Goal: Information Seeking & Learning: Learn about a topic

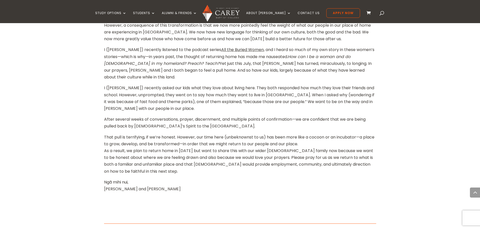
scroll to position [478, 0]
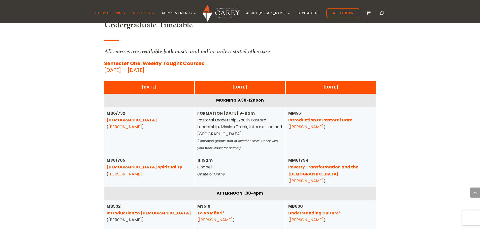
scroll to position [1259, 0]
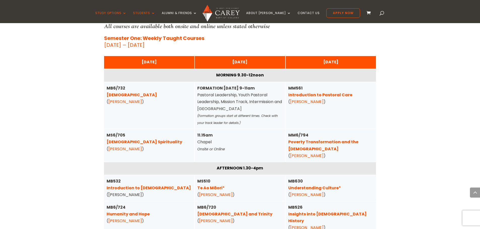
click at [130, 211] on link "Humanity and Hope" at bounding box center [127, 214] width 43 height 6
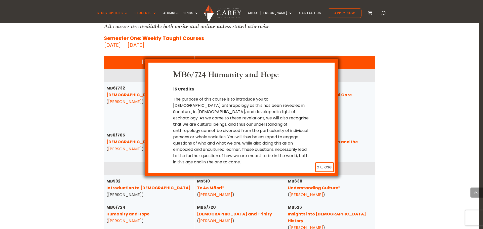
click at [323, 163] on button "x Close" at bounding box center [324, 168] width 19 height 10
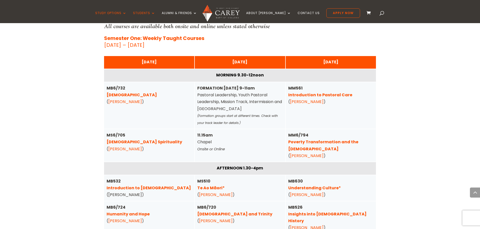
click at [212, 211] on link "Christ and Trinity" at bounding box center [234, 214] width 75 height 6
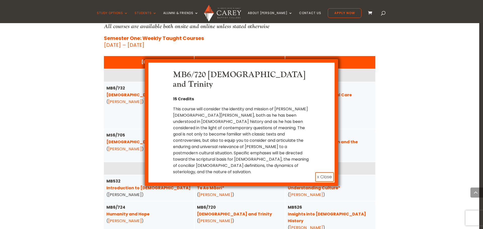
click at [325, 172] on button "x Close" at bounding box center [324, 177] width 19 height 10
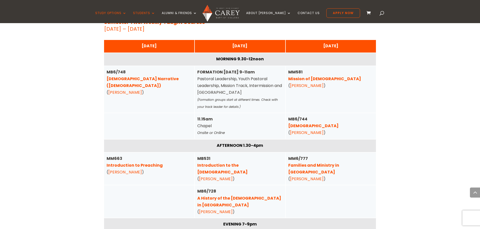
scroll to position [1687, 0]
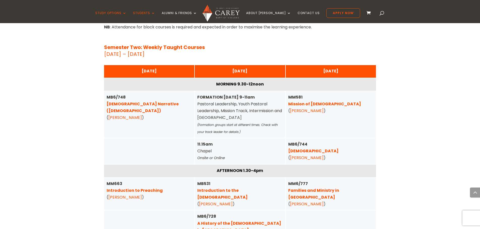
click at [127, 101] on link "Biblical Narrative (Old Testament)" at bounding box center [142, 107] width 72 height 13
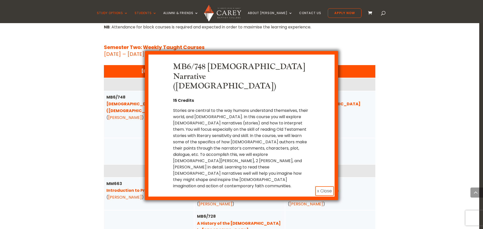
click at [321, 187] on button "x Close" at bounding box center [324, 192] width 19 height 10
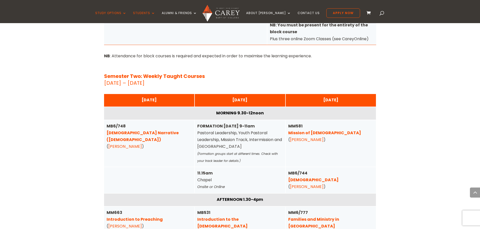
scroll to position [1636, 0]
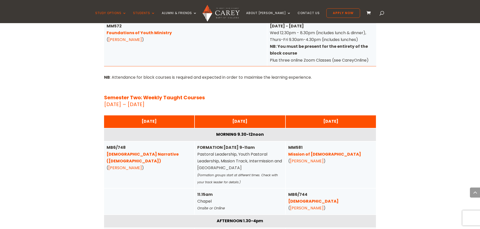
click at [294, 199] on link "1 Corinthians" at bounding box center [313, 202] width 50 height 6
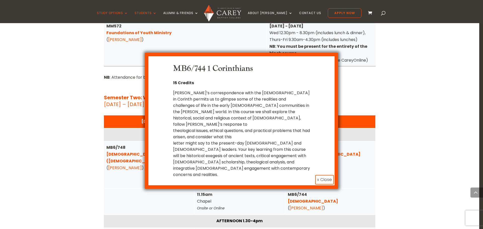
click at [324, 175] on button "x Close" at bounding box center [324, 180] width 19 height 10
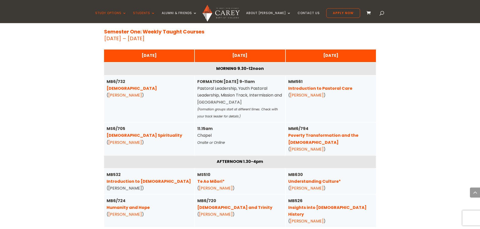
scroll to position [1284, 0]
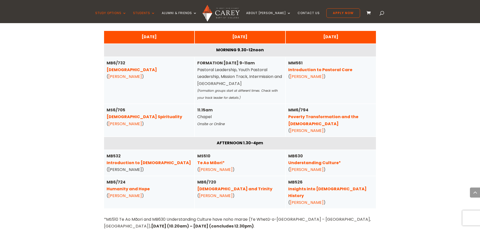
click at [142, 186] on link "Humanity and Hope" at bounding box center [127, 189] width 43 height 6
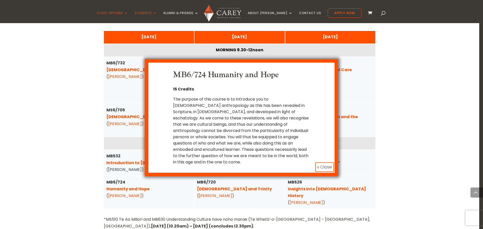
click at [324, 163] on button "x Close" at bounding box center [324, 168] width 19 height 10
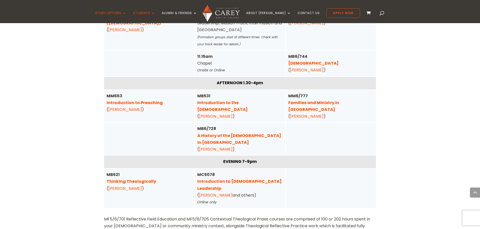
scroll to position [1762, 0]
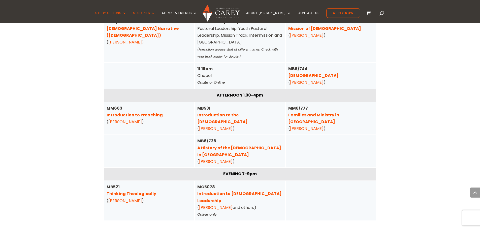
click at [330, 112] on link "Families and Ministry in Aotearoa" at bounding box center [313, 118] width 51 height 13
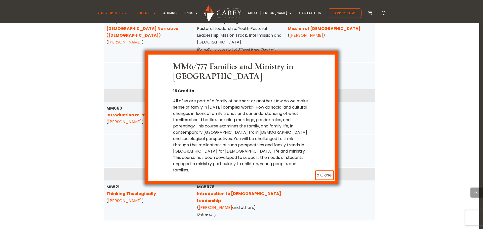
click at [325, 171] on button "x Close" at bounding box center [324, 176] width 19 height 10
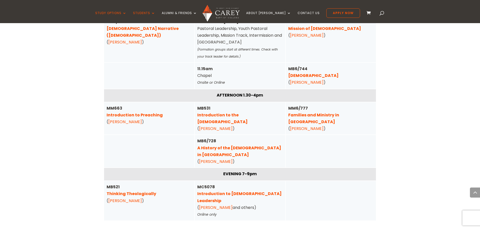
click at [138, 112] on link "Introduction to Preaching" at bounding box center [134, 115] width 56 height 6
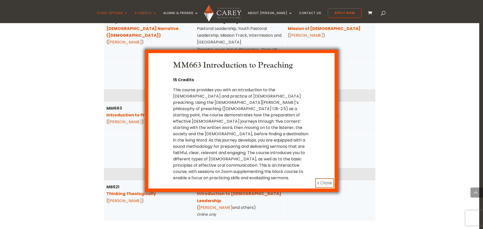
click at [325, 179] on button "x Close" at bounding box center [324, 184] width 19 height 10
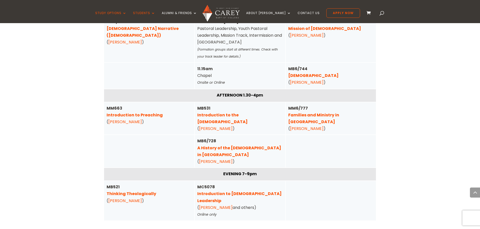
scroll to position [1737, 0]
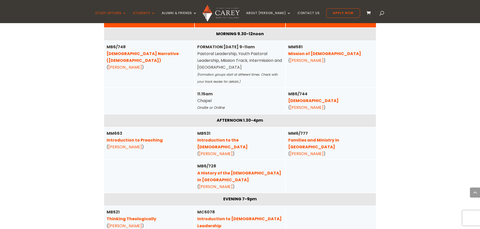
click at [264, 170] on link "A History of the Gospel in Aotearoa" at bounding box center [239, 176] width 84 height 13
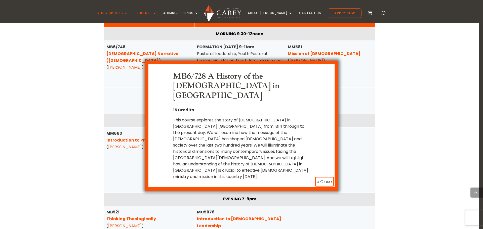
click at [323, 177] on button "x Close" at bounding box center [324, 182] width 19 height 10
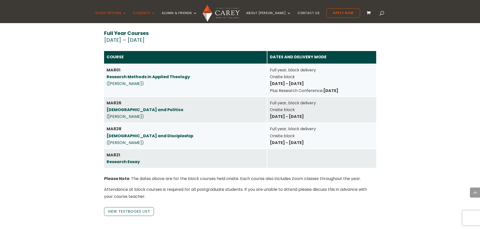
scroll to position [906, 0]
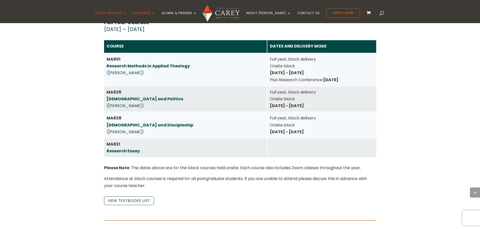
click at [122, 96] on link "Bible and Politics" at bounding box center [144, 99] width 77 height 6
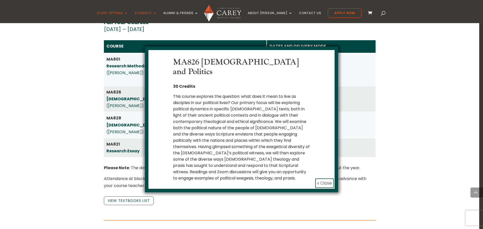
click at [324, 179] on div "MA826 Bible and Politics 30 Credits x Close" at bounding box center [241, 120] width 193 height 146
click at [324, 179] on button "x Close" at bounding box center [324, 184] width 19 height 10
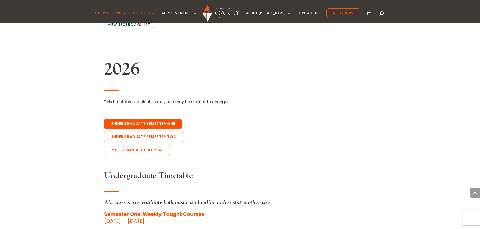
click at [150, 119] on link "Undergraduate Semester One" at bounding box center [143, 124] width 78 height 11
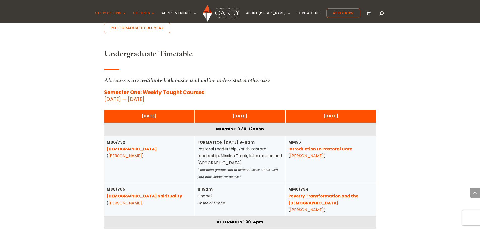
scroll to position [1211, 0]
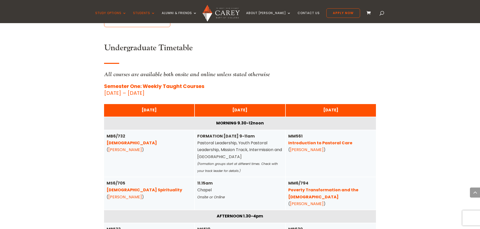
click at [119, 140] on link "Pentateuch" at bounding box center [131, 143] width 50 height 6
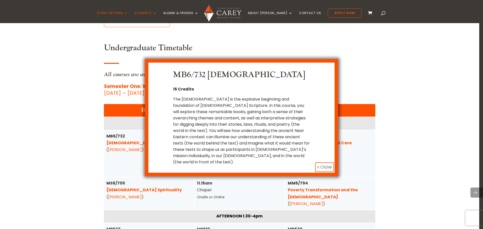
click at [325, 163] on button "x Close" at bounding box center [324, 168] width 19 height 10
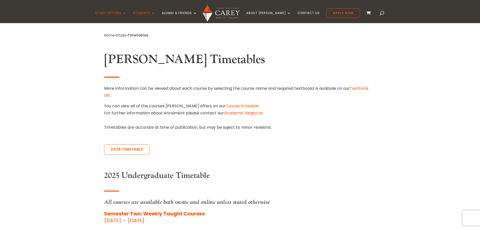
scroll to position [151, 0]
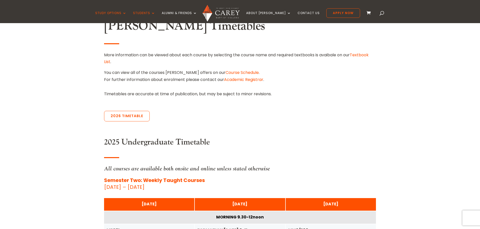
click at [225, 73] on link "Course Schedule" at bounding box center [241, 73] width 33 height 6
click at [225, 71] on link "Course Schedule" at bounding box center [241, 73] width 33 height 6
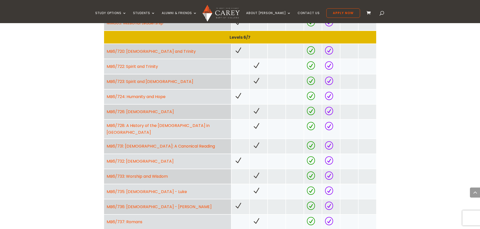
scroll to position [579, 0]
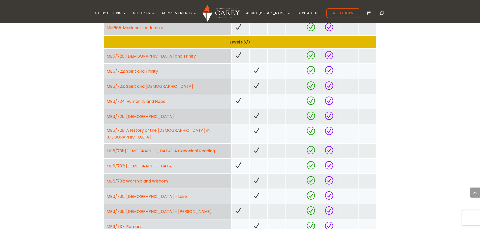
click at [145, 70] on link "MB6/722: Spirit and Trinity" at bounding box center [131, 71] width 51 height 6
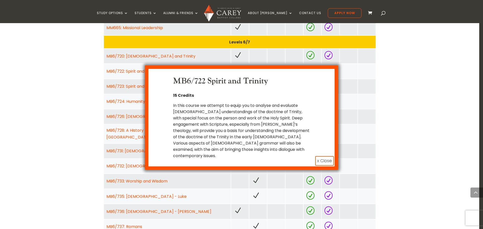
click at [323, 156] on button "x Close" at bounding box center [324, 161] width 19 height 10
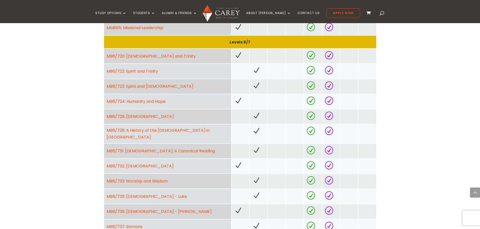
click at [153, 86] on link "MB6/723: Spirit and [DEMOGRAPHIC_DATA]" at bounding box center [149, 87] width 87 height 6
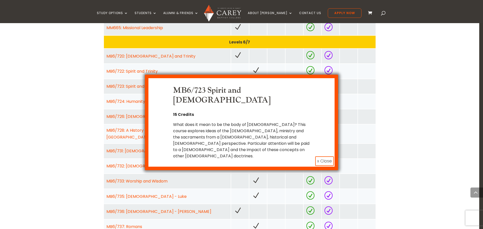
click at [325, 157] on button "x Close" at bounding box center [324, 162] width 19 height 10
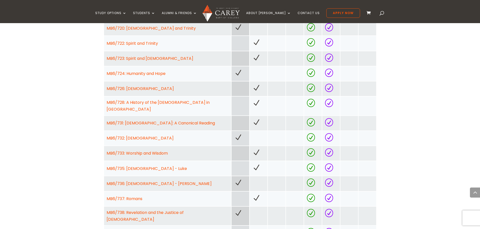
scroll to position [629, 0]
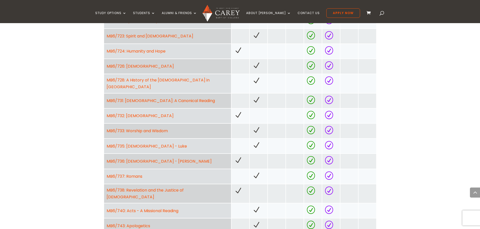
click at [152, 98] on link "MB6/731: [DEMOGRAPHIC_DATA]: A Canonical Reading" at bounding box center [160, 101] width 108 height 6
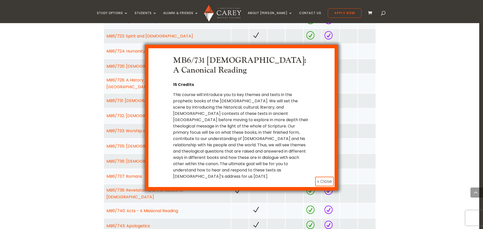
click at [328, 177] on button "x Close" at bounding box center [324, 182] width 19 height 10
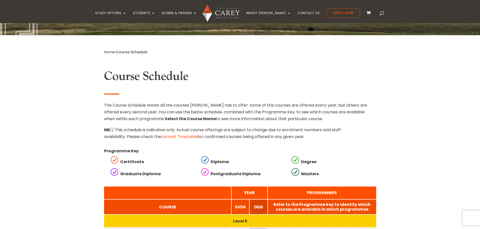
scroll to position [0, 0]
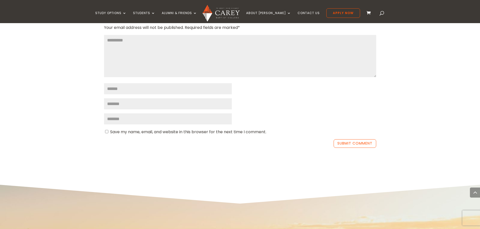
scroll to position [680, 0]
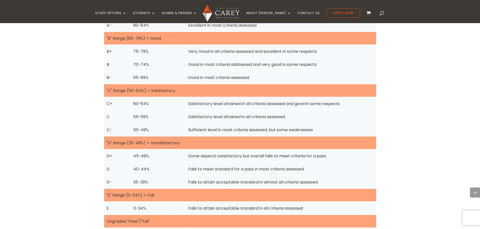
scroll to position [755, 0]
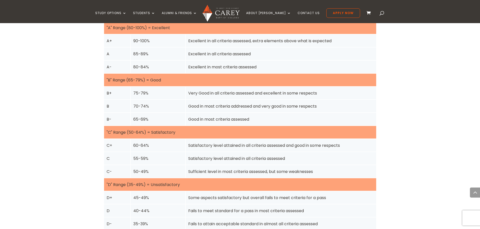
scroll to position [504, 0]
